Goal: Obtain resource: Obtain resource

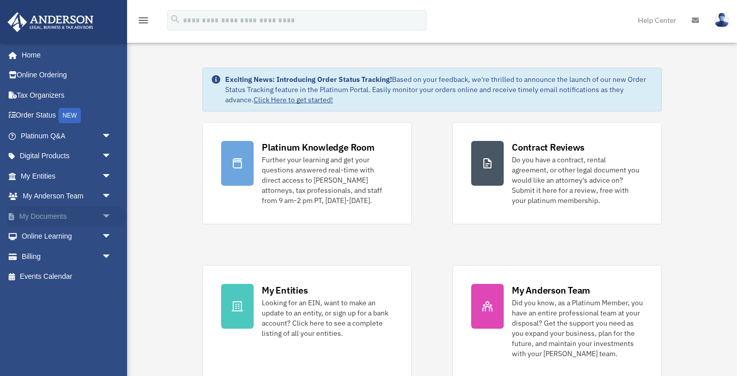
click at [92, 215] on link "My Documents arrow_drop_down" at bounding box center [67, 216] width 120 height 20
click at [105, 216] on span "arrow_drop_down" at bounding box center [112, 216] width 20 height 21
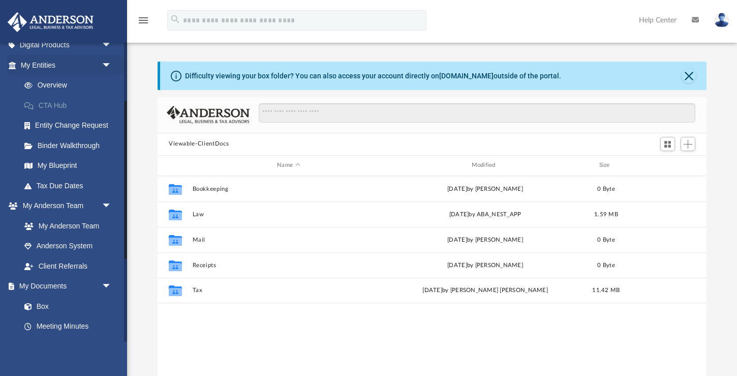
scroll to position [111, 0]
click at [106, 286] on span "arrow_drop_down" at bounding box center [112, 285] width 20 height 21
click at [106, 286] on span "arrow_drop_up" at bounding box center [112, 285] width 20 height 21
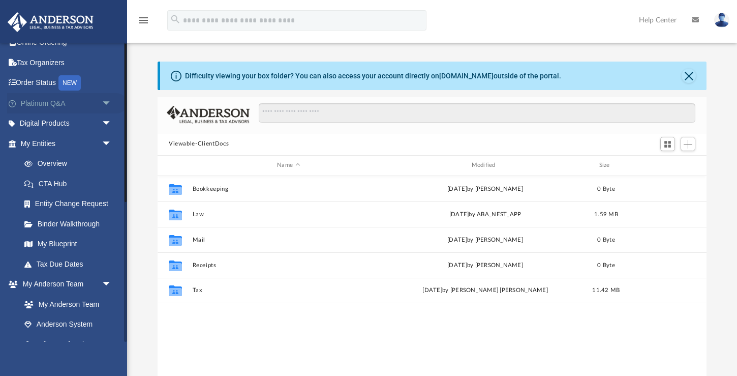
scroll to position [0, 0]
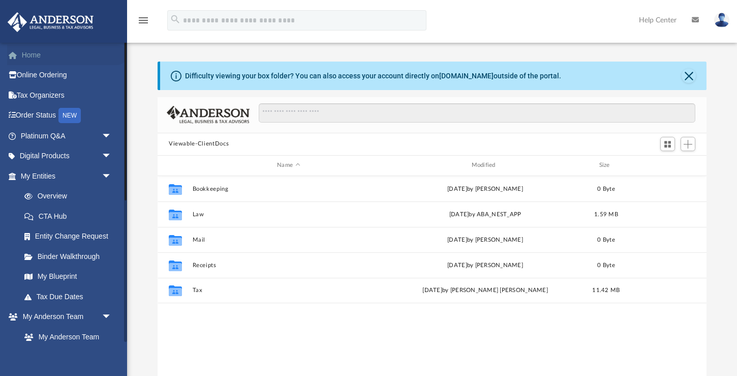
click at [35, 58] on link "Home" at bounding box center [67, 55] width 120 height 20
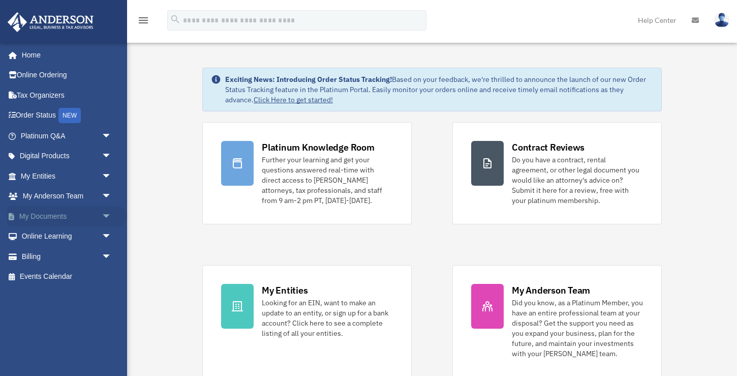
click at [105, 214] on span "arrow_drop_down" at bounding box center [112, 216] width 20 height 21
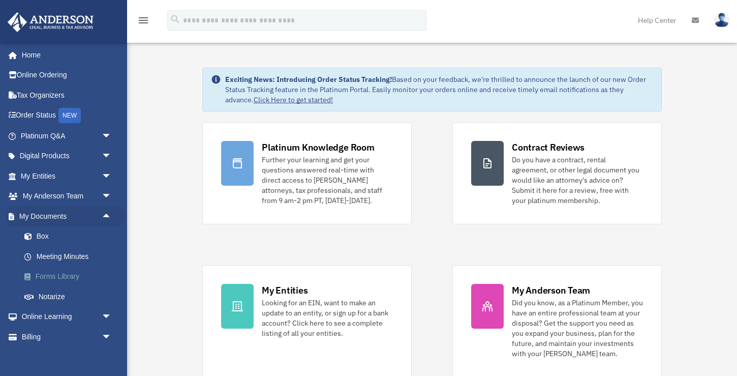
click at [69, 277] on link "Forms Library" at bounding box center [70, 276] width 113 height 20
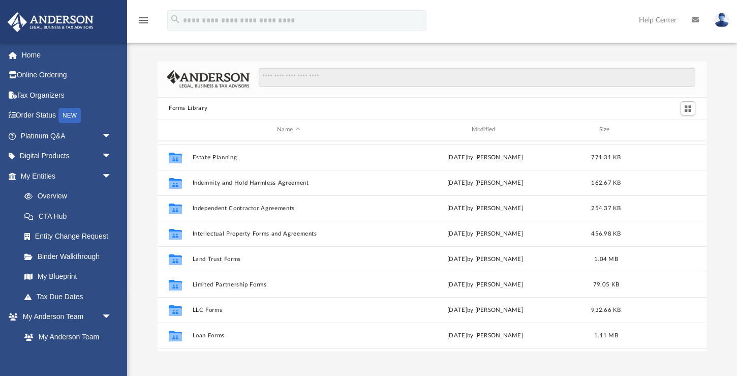
scroll to position [328, 0]
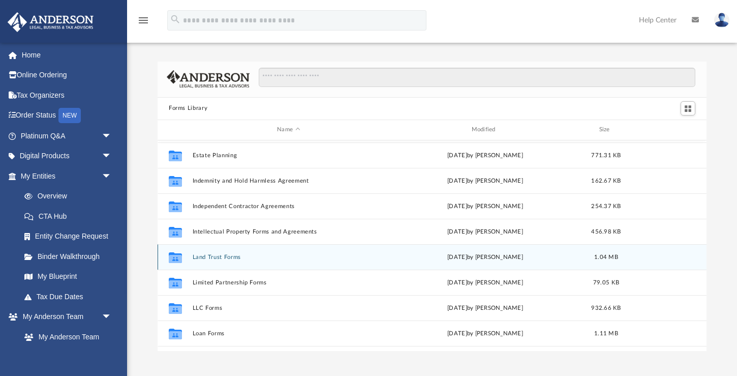
click at [247, 259] on button "Land Trust Forms" at bounding box center [289, 256] width 192 height 7
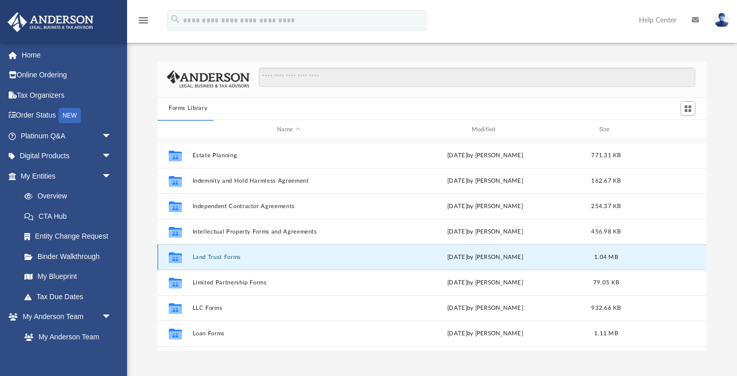
click at [229, 258] on button "Land Trust Forms" at bounding box center [289, 256] width 192 height 7
click at [222, 254] on button "Land Trust Forms" at bounding box center [289, 256] width 192 height 7
click at [177, 252] on icon "Collaborated Folder" at bounding box center [175, 257] width 16 height 16
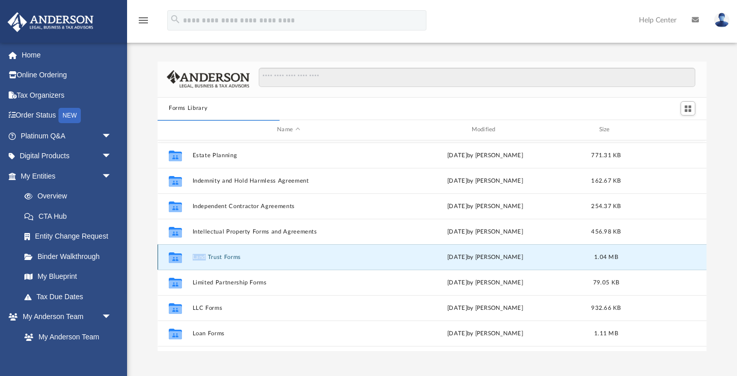
click at [177, 252] on icon "Collaborated Folder" at bounding box center [175, 257] width 16 height 16
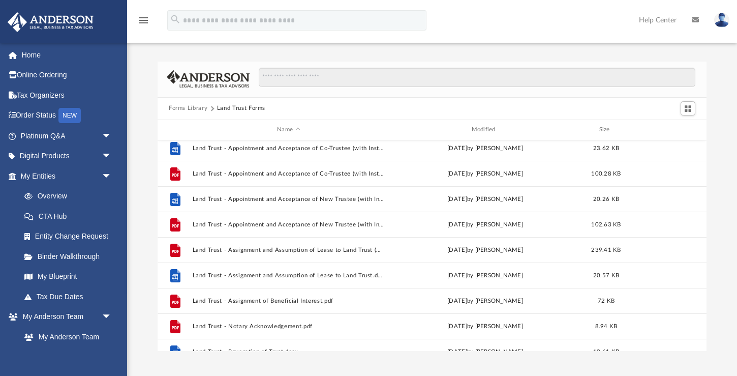
scroll to position [0, 0]
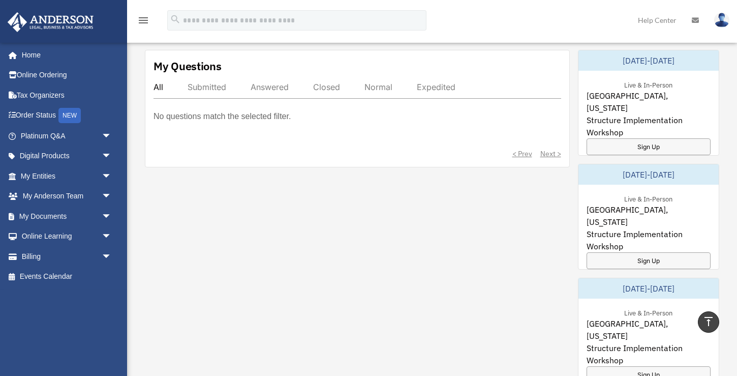
scroll to position [378, 0]
click at [82, 219] on link "My Documents arrow_drop_down" at bounding box center [67, 216] width 120 height 20
click at [108, 215] on span "arrow_drop_down" at bounding box center [112, 216] width 20 height 21
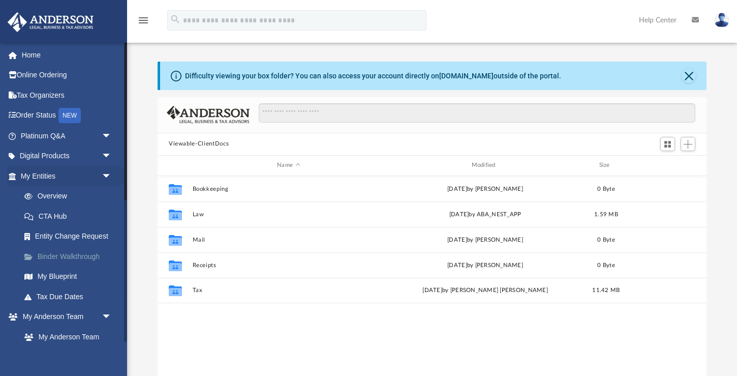
scroll to position [231, 549]
click at [104, 181] on span "arrow_drop_down" at bounding box center [112, 176] width 20 height 21
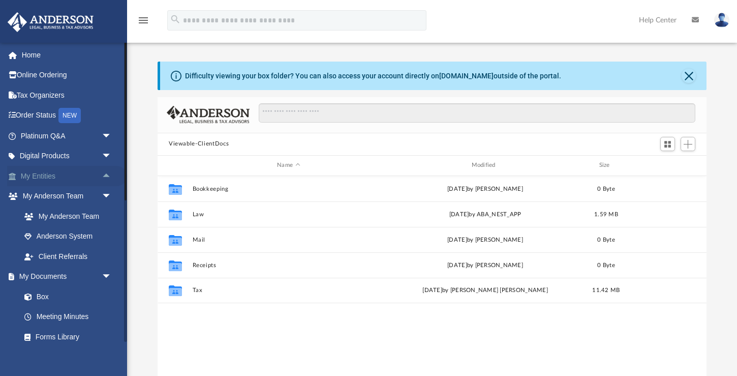
click at [104, 181] on span "arrow_drop_up" at bounding box center [112, 176] width 20 height 21
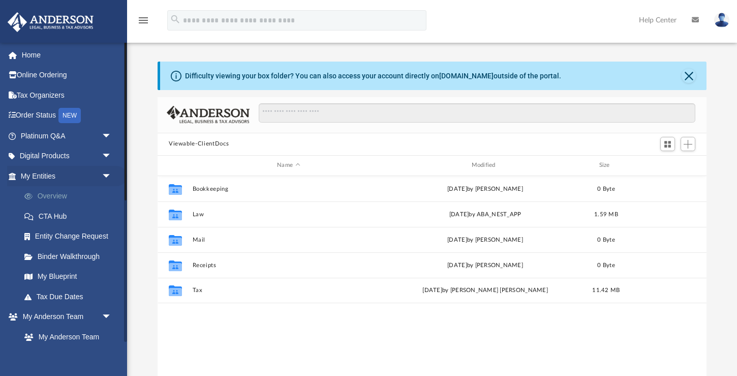
click at [54, 194] on link "Overview" at bounding box center [70, 196] width 113 height 20
click at [46, 60] on link "Home" at bounding box center [67, 55] width 120 height 20
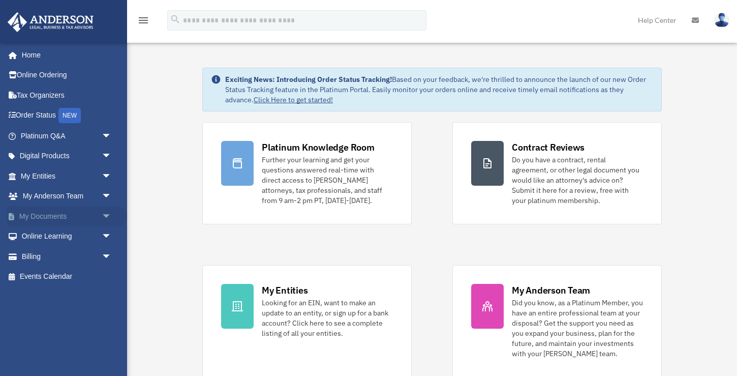
click at [105, 214] on span "arrow_drop_down" at bounding box center [112, 216] width 20 height 21
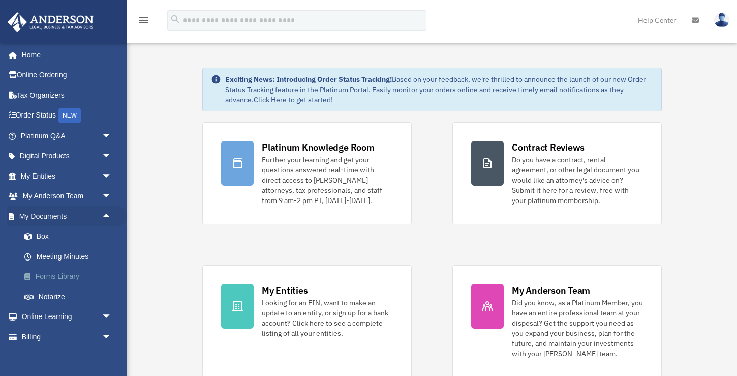
click at [74, 278] on link "Forms Library" at bounding box center [70, 276] width 113 height 20
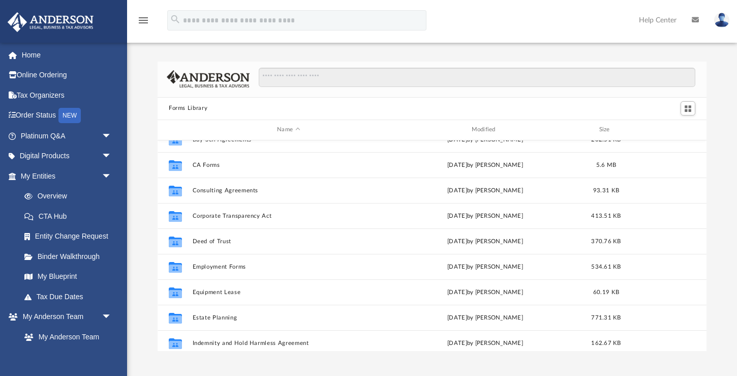
scroll to position [162, 0]
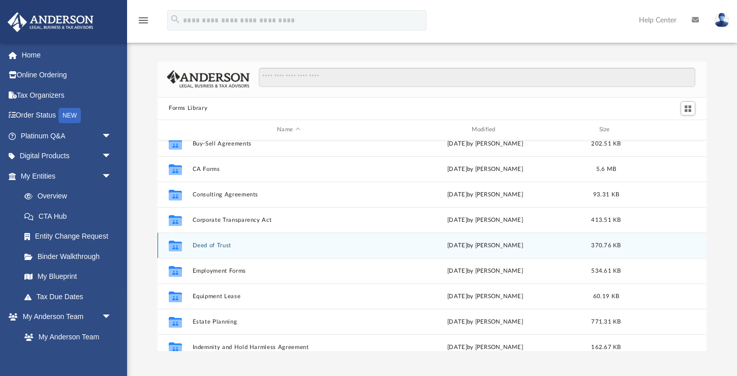
click at [225, 245] on button "Deed of Trust" at bounding box center [289, 244] width 192 height 7
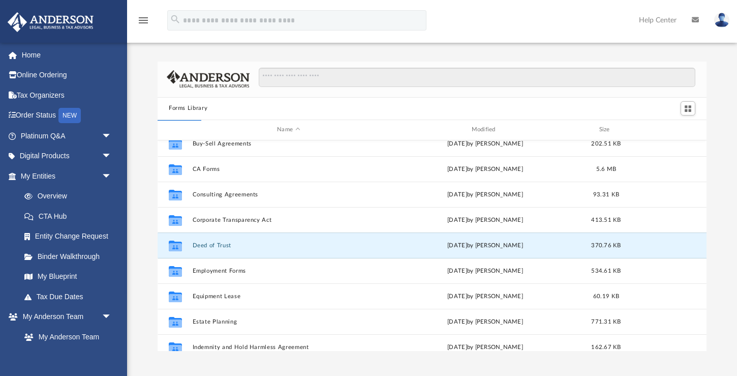
scroll to position [0, 0]
